Goal: Find specific page/section: Find specific page/section

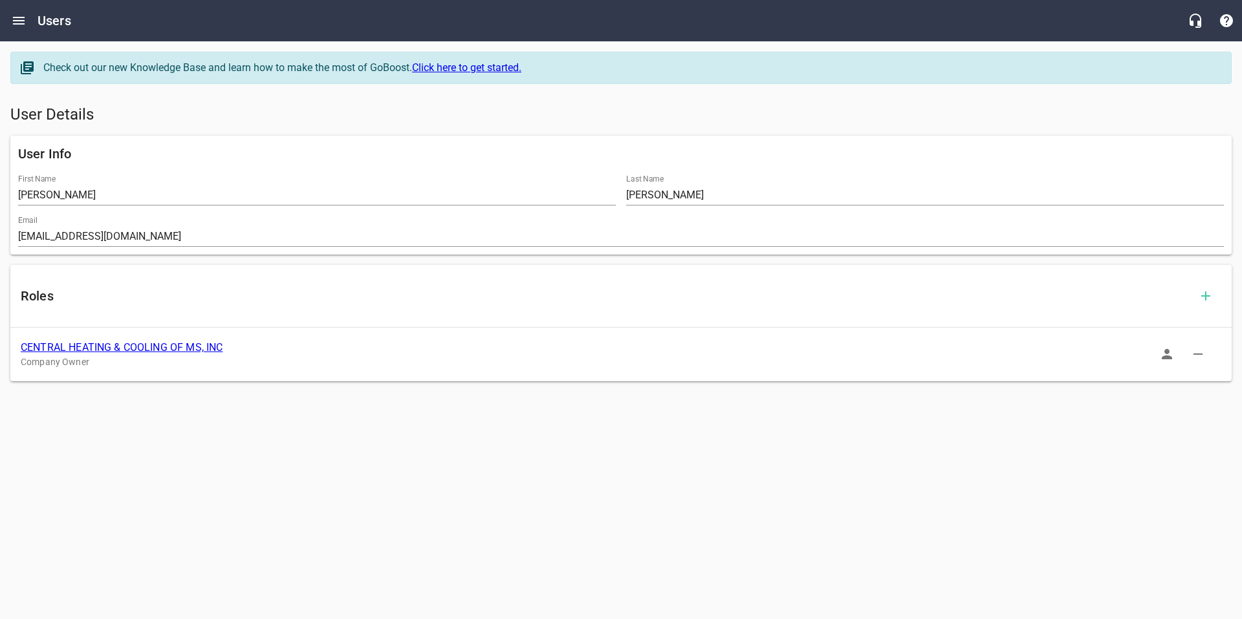
click at [1159, 352] on icon "button" at bounding box center [1167, 355] width 16 height 16
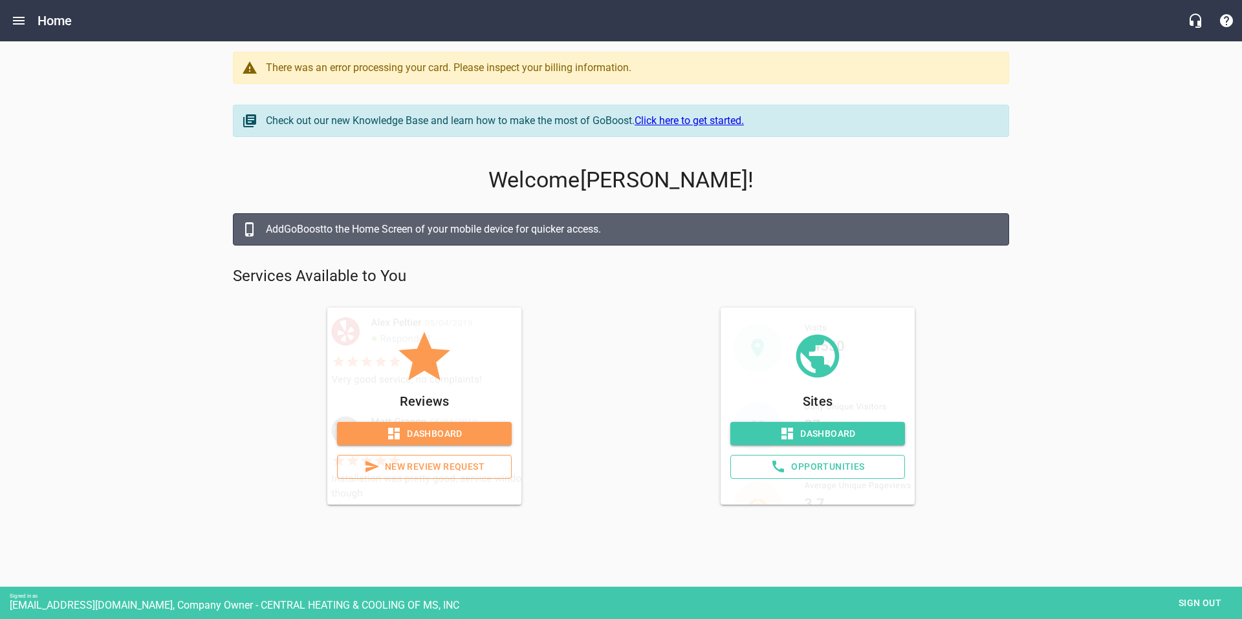
click at [852, 426] on span "Dashboard" at bounding box center [817, 434] width 154 height 16
